Goal: Communication & Community: Answer question/provide support

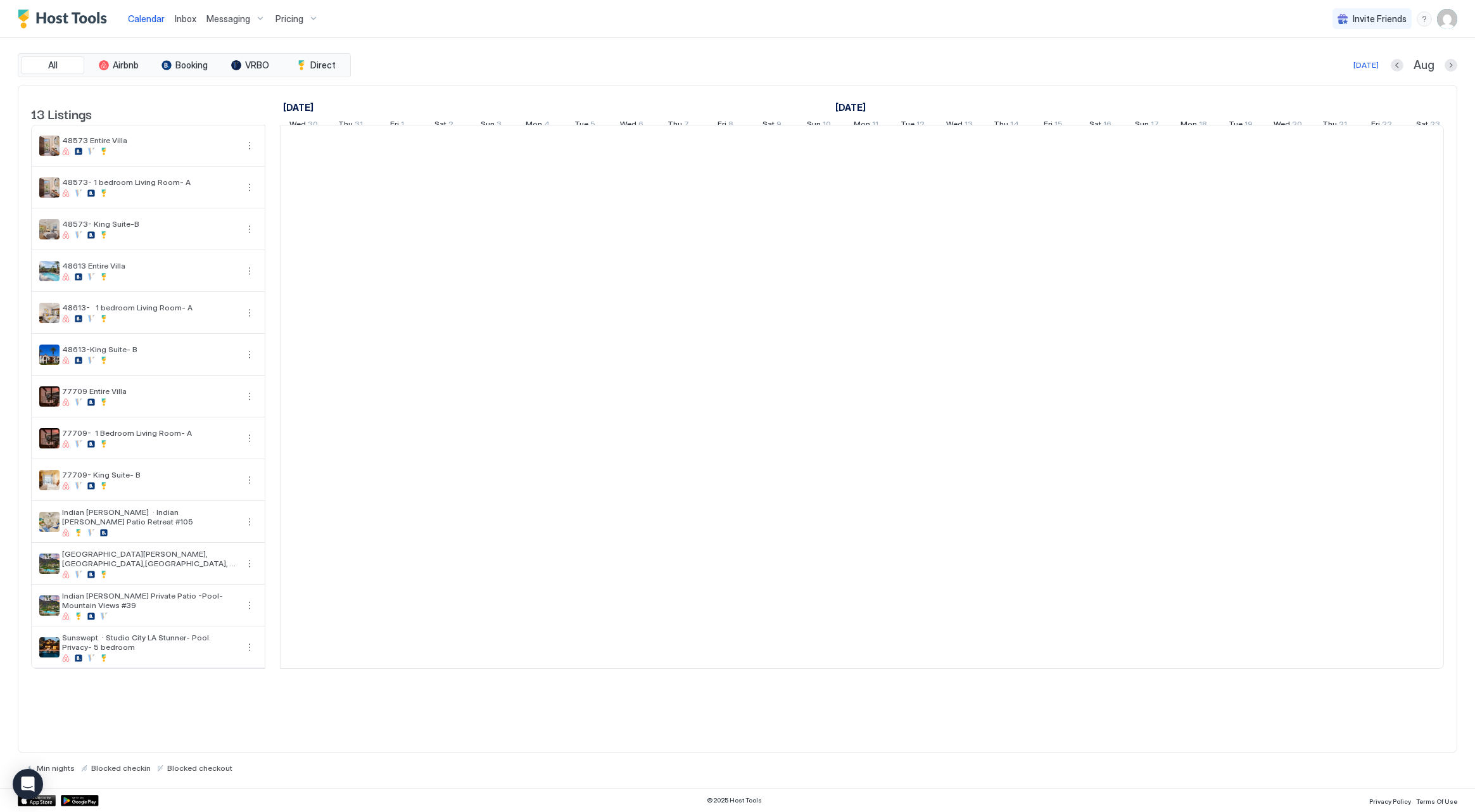
scroll to position [0, 704]
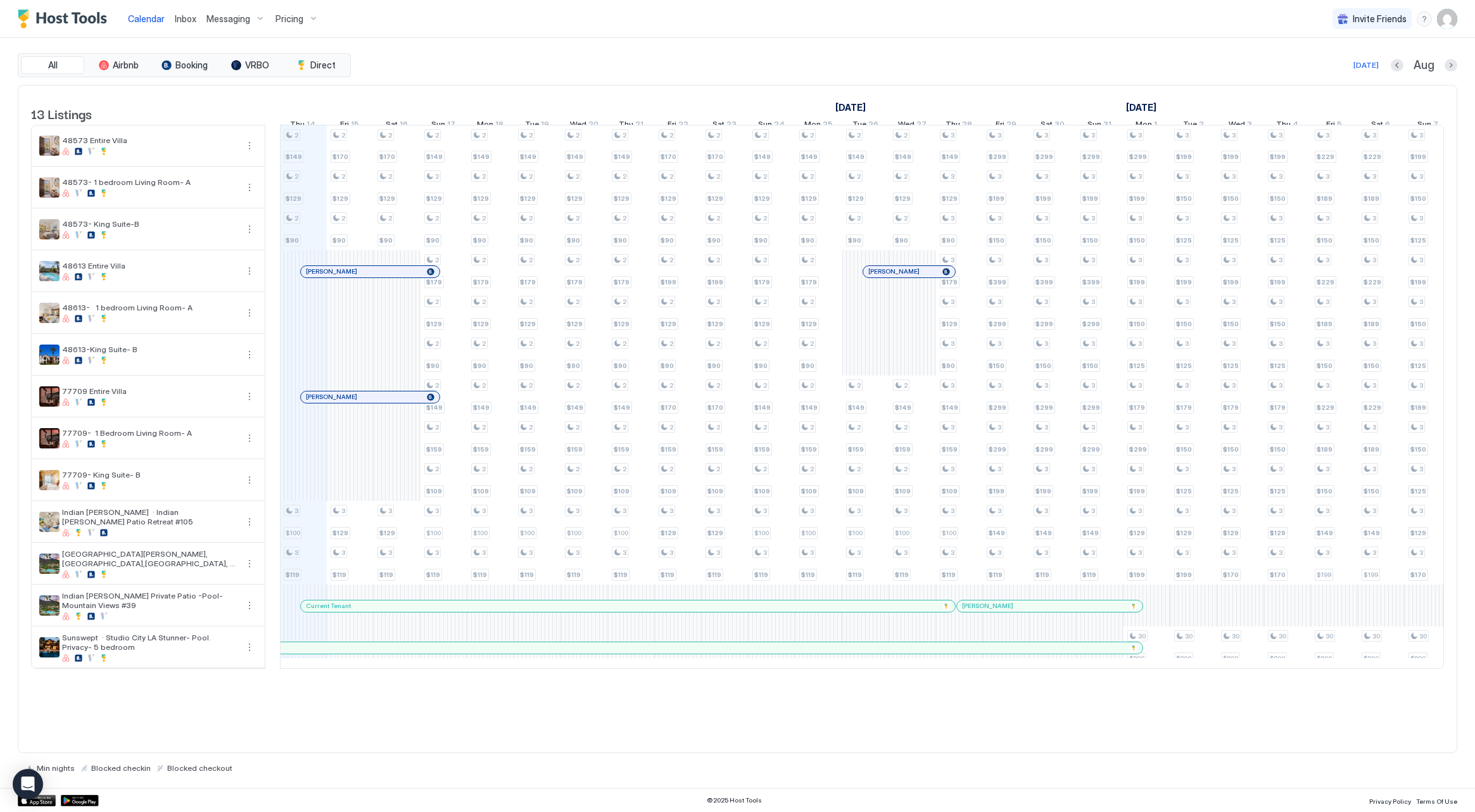
click at [336, 403] on div at bounding box center [336, 397] width 10 height 10
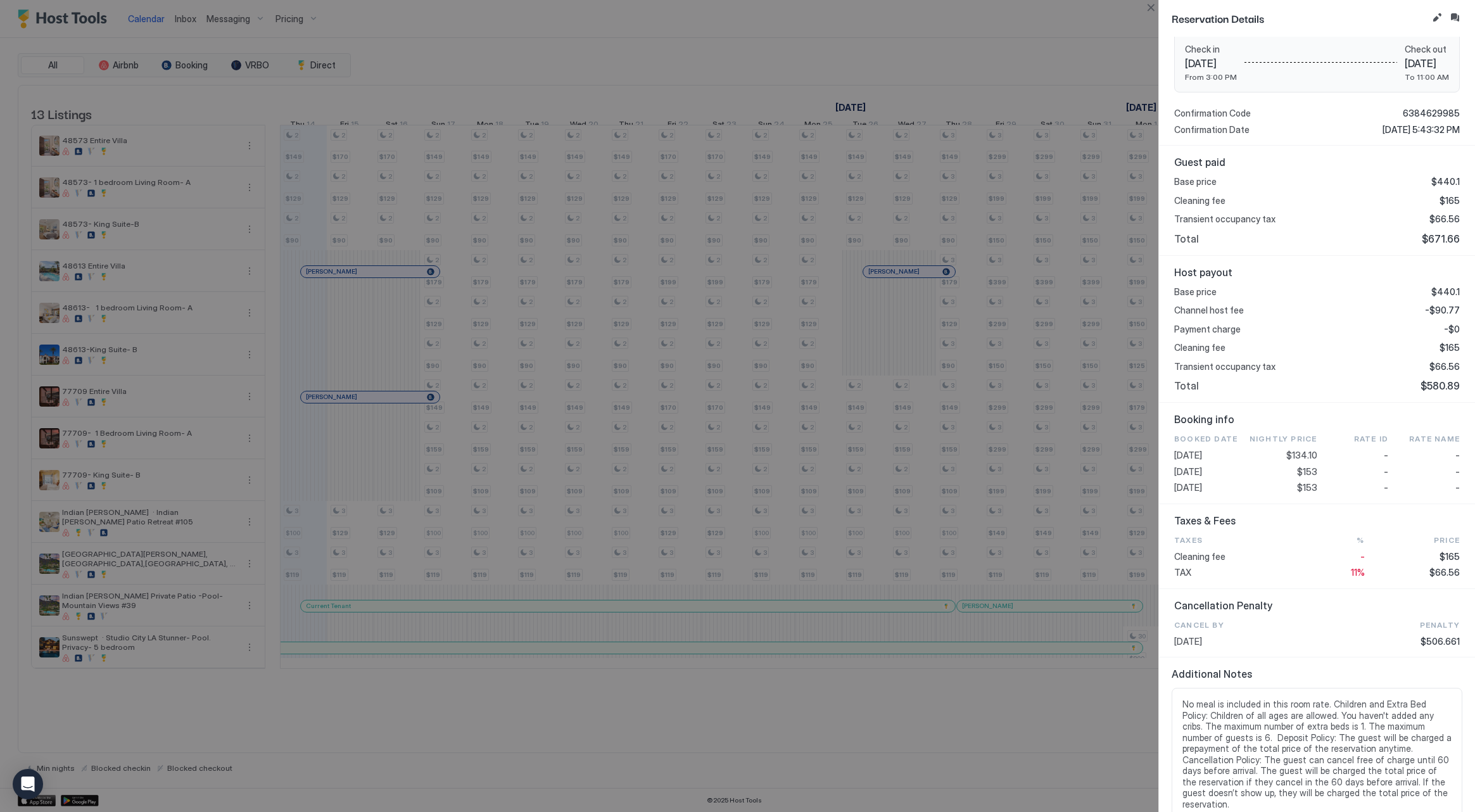
scroll to position [206, 0]
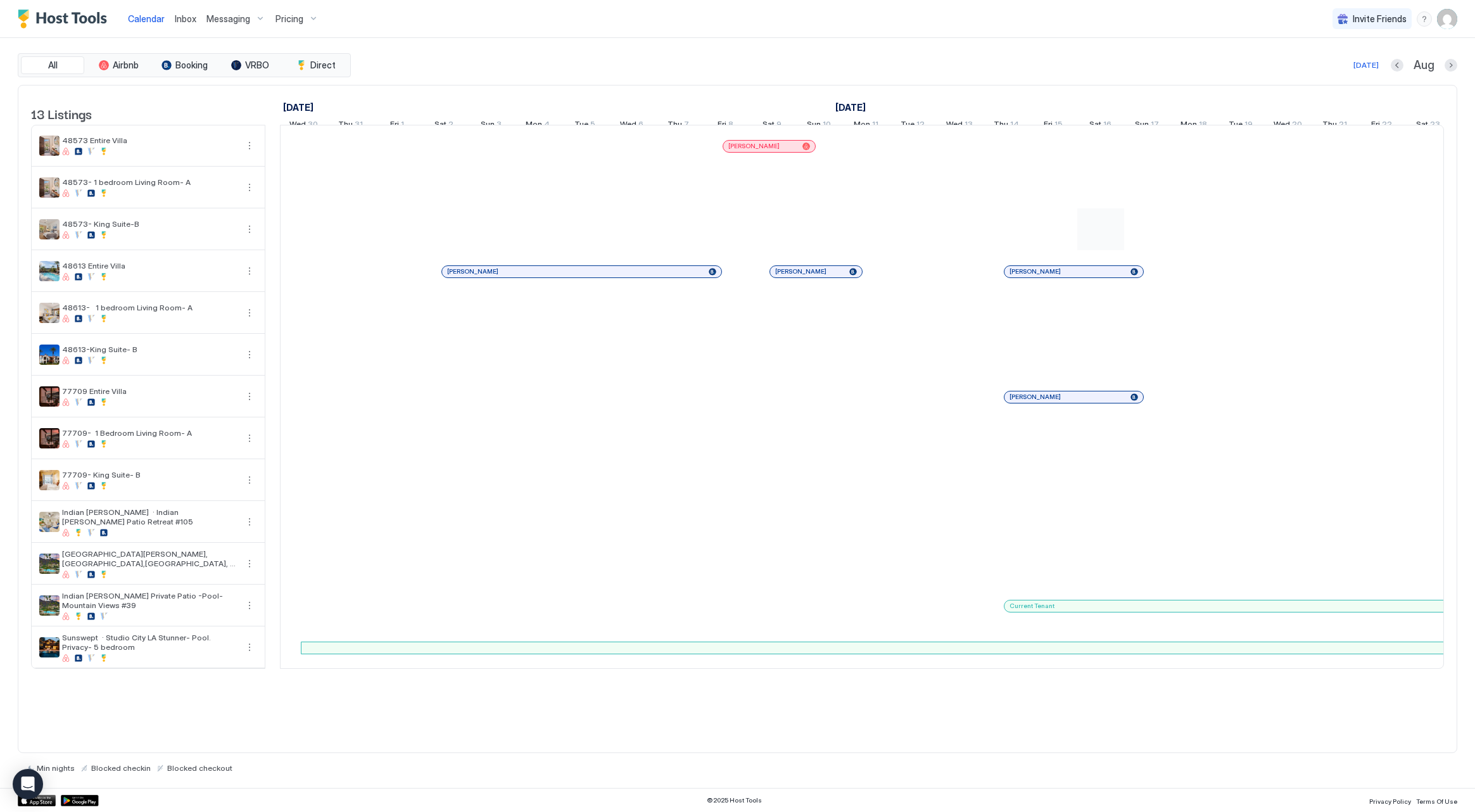
scroll to position [0, 704]
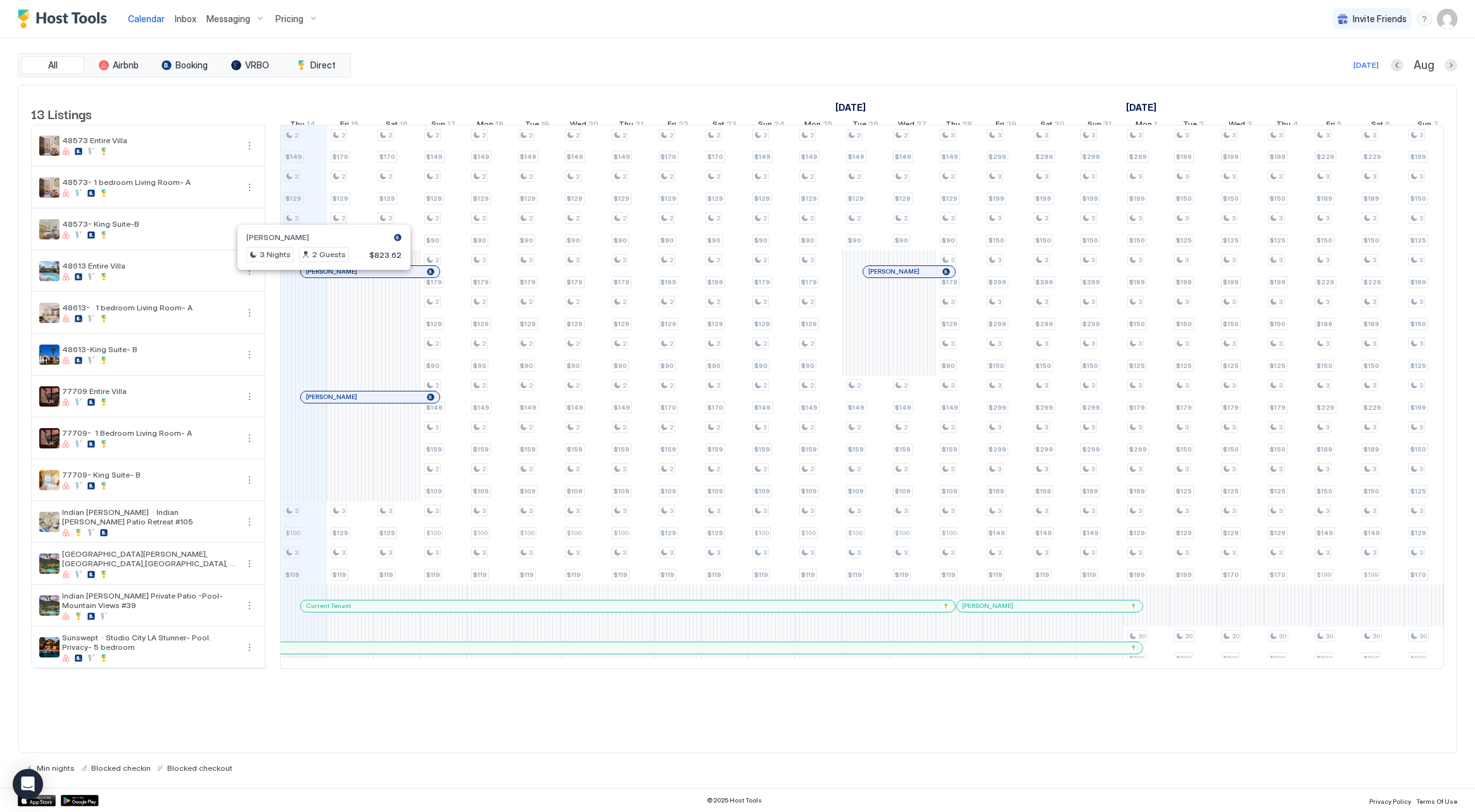
click at [319, 276] on div at bounding box center [319, 272] width 10 height 10
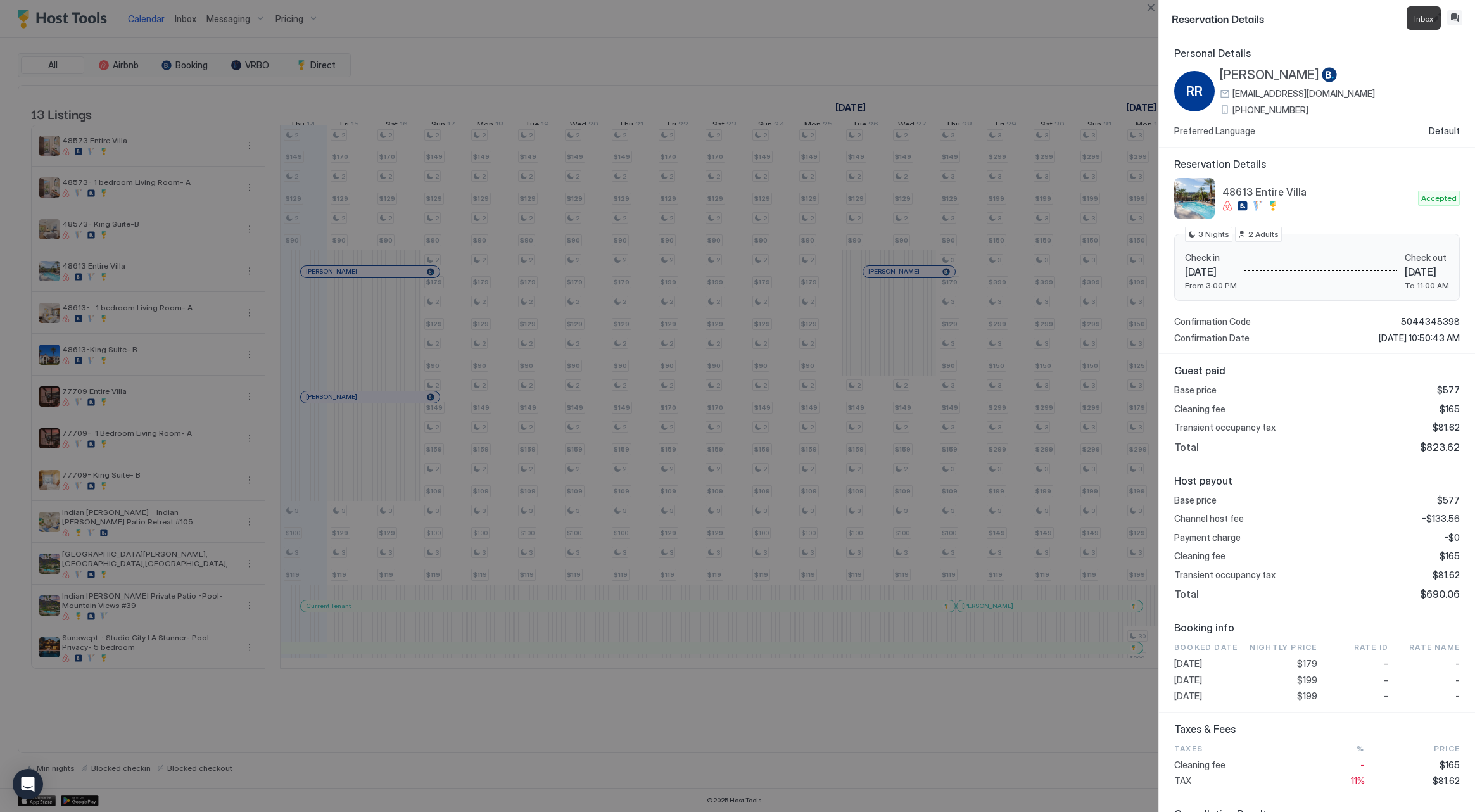
click at [1458, 19] on button "Inbox" at bounding box center [1455, 18] width 15 height 15
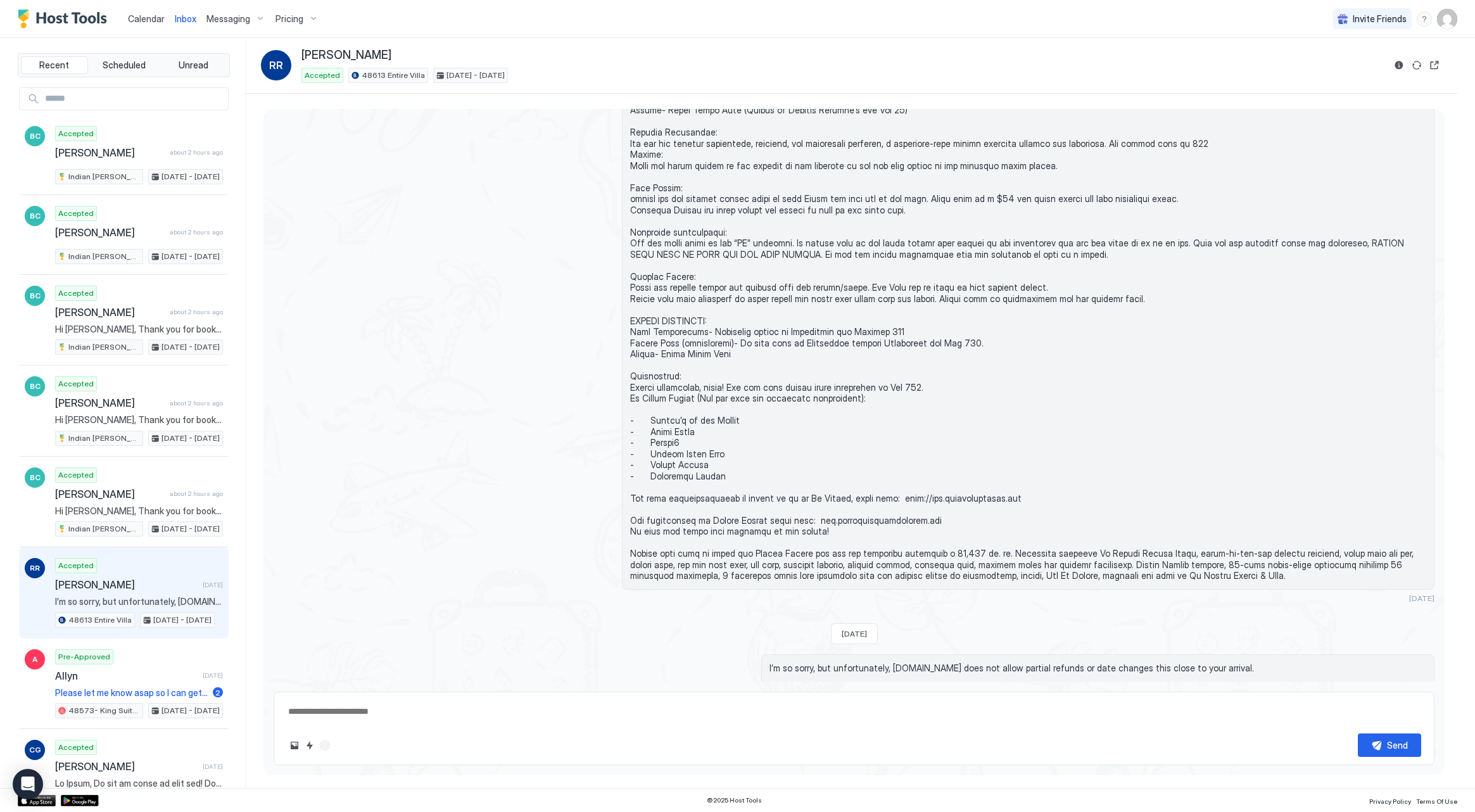
scroll to position [1041, 0]
type textarea "*"
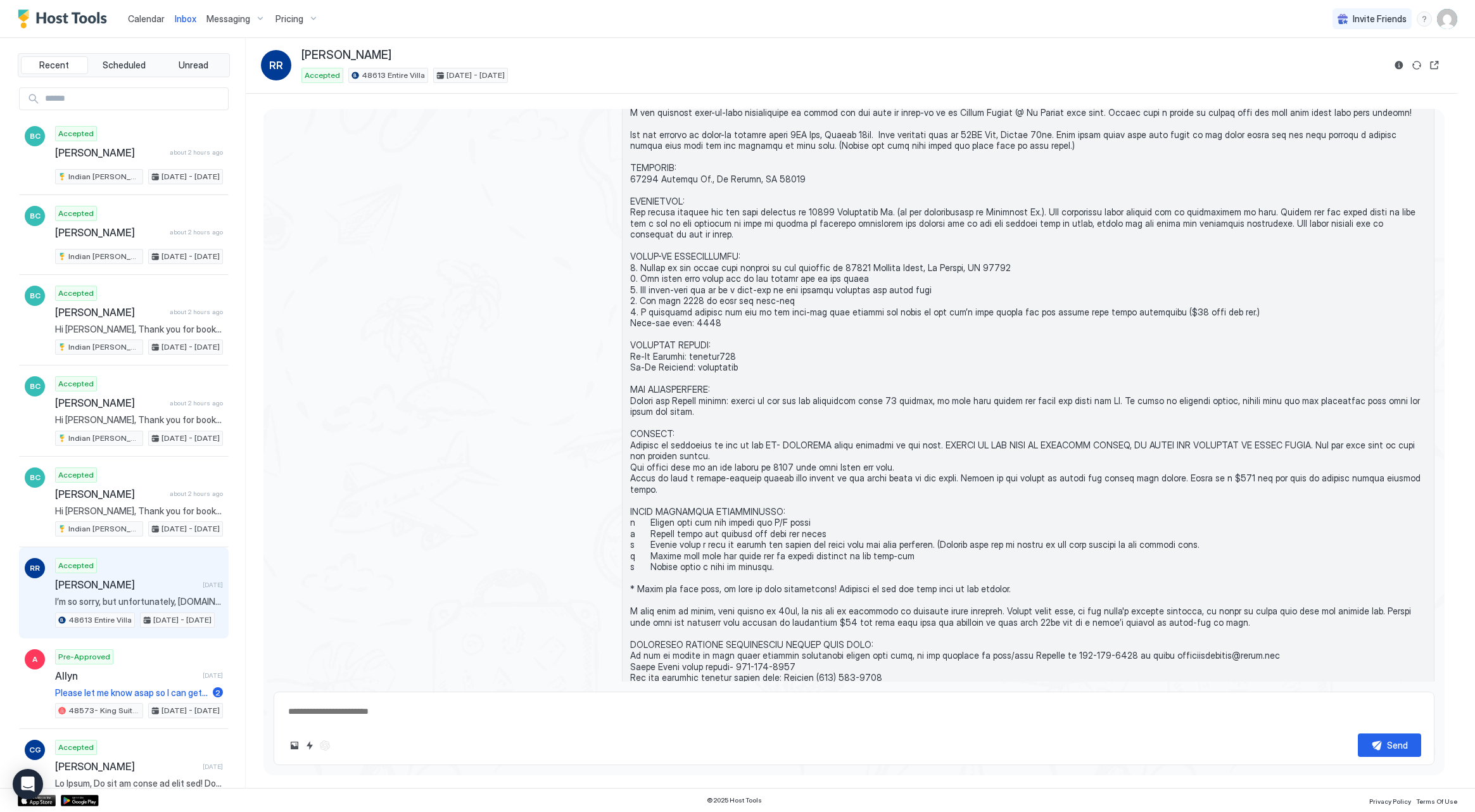
scroll to position [272, 0]
